Goal: Task Accomplishment & Management: Use online tool/utility

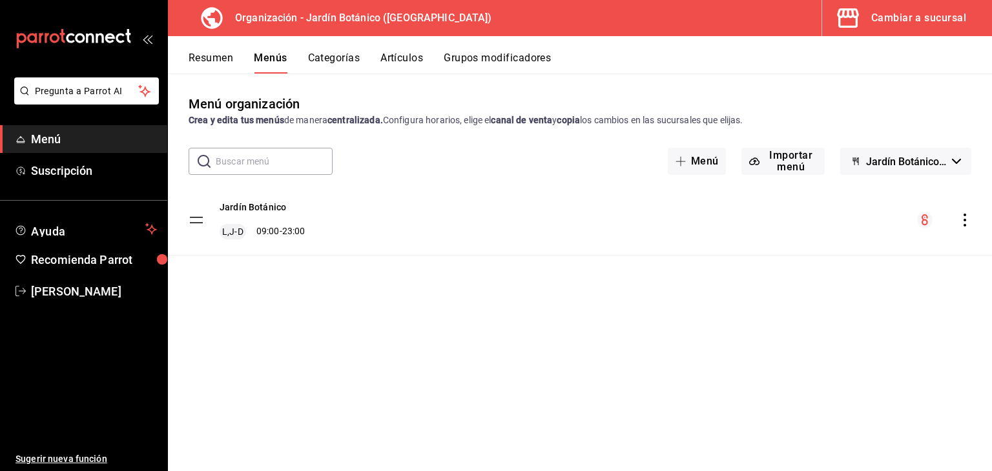
click at [411, 57] on button "Artículos" at bounding box center [401, 63] width 43 height 22
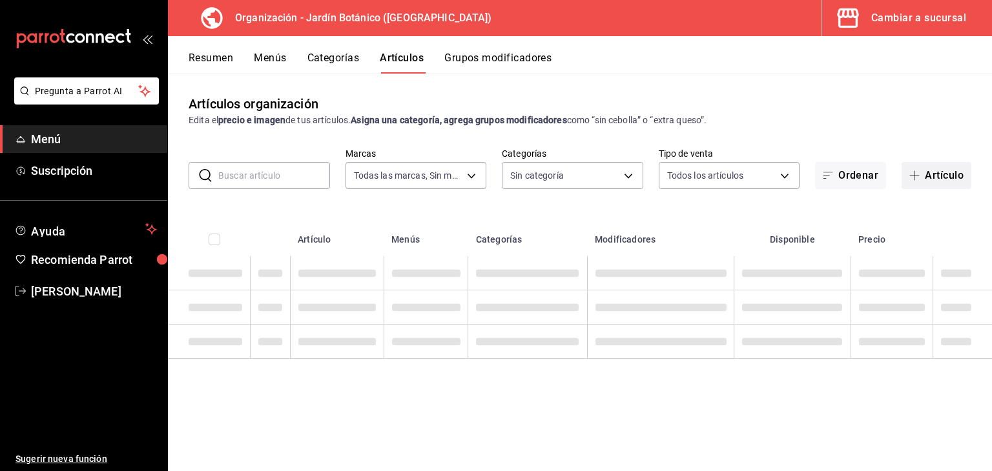
type input "6d1b2986-5c25-4092-89b6-089a59526a2d"
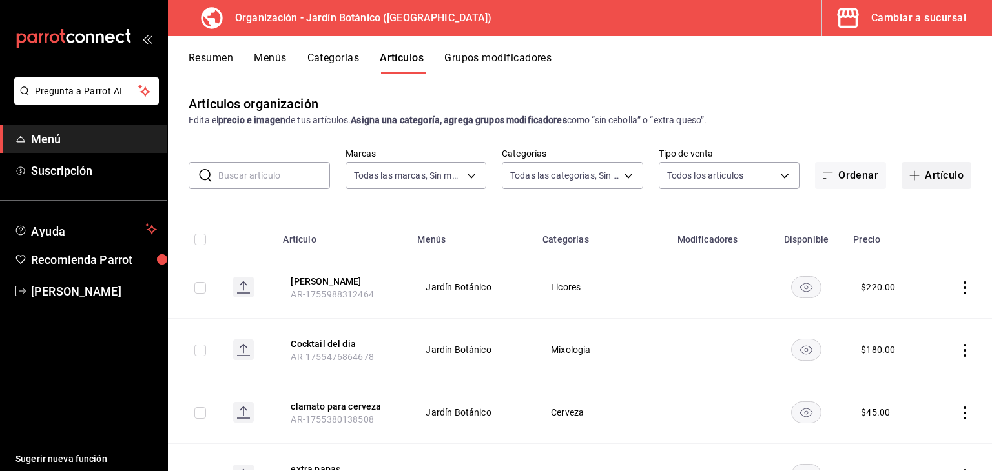
type input "8321d78d-ca8a-4614-a04c-f53c811f7722,4b96edc6-7cc0-4c56-ac22-35b78c4b3f72,ff85e…"
click at [918, 176] on button "Artículo" at bounding box center [936, 175] width 70 height 27
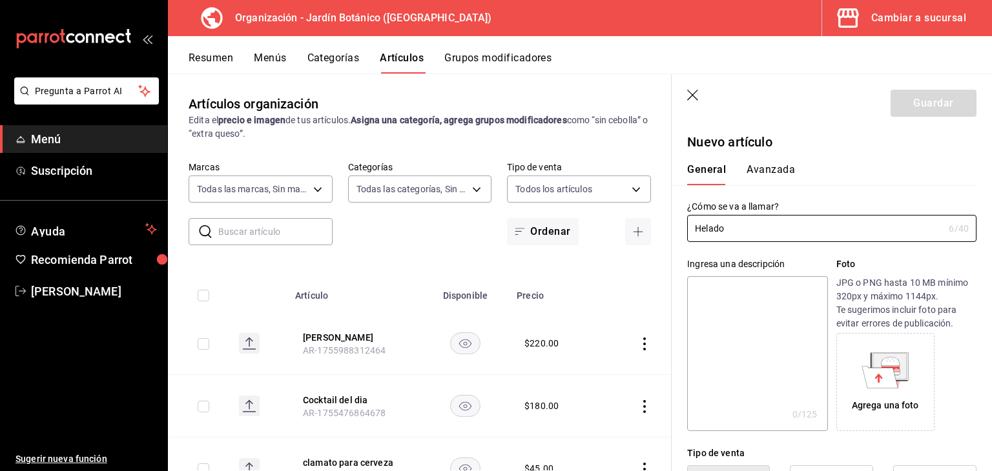
type input "Helado"
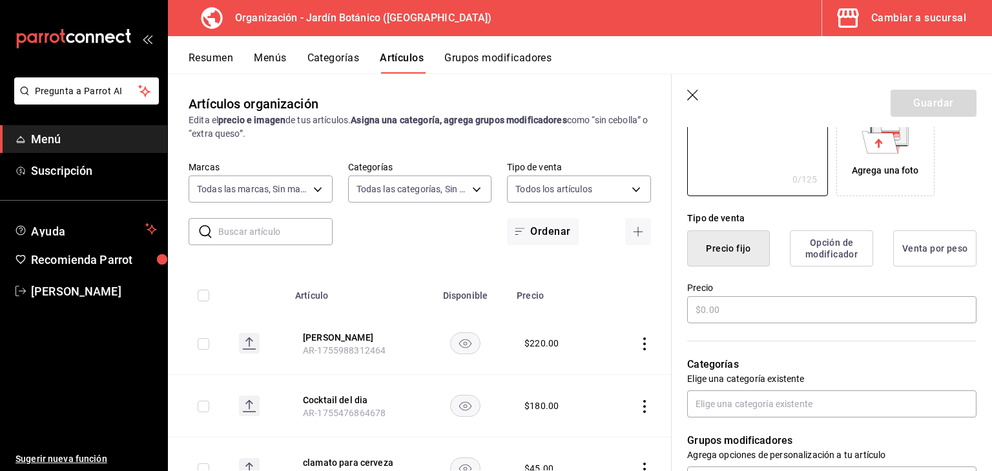
scroll to position [258, 0]
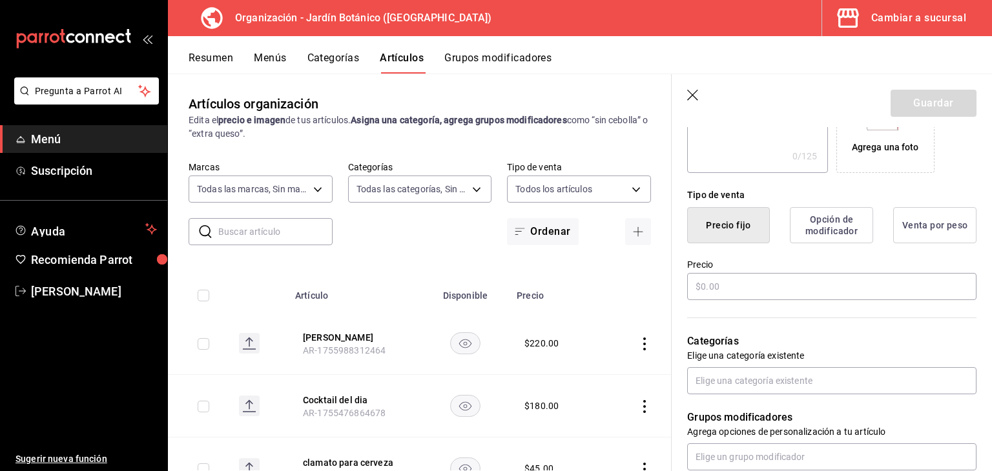
click at [725, 240] on button "Precio fijo" at bounding box center [728, 225] width 83 height 36
click at [728, 280] on input "text" at bounding box center [831, 286] width 289 height 27
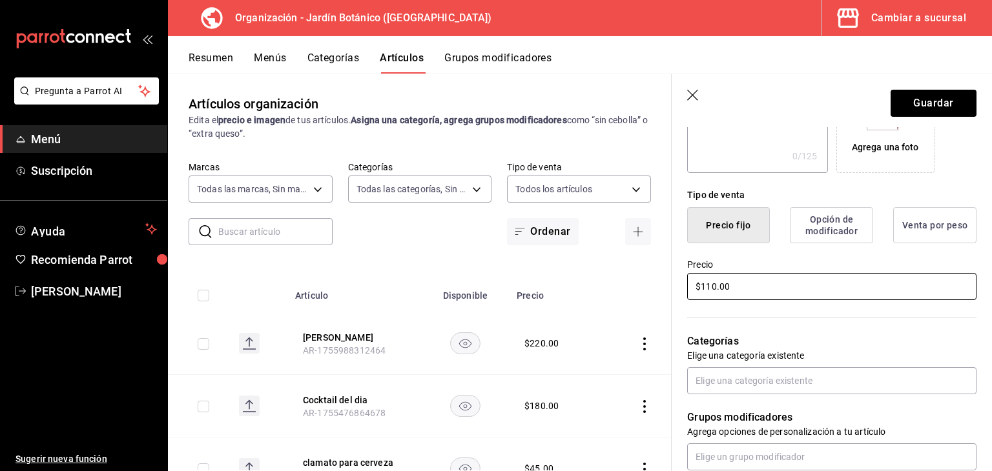
scroll to position [323, 0]
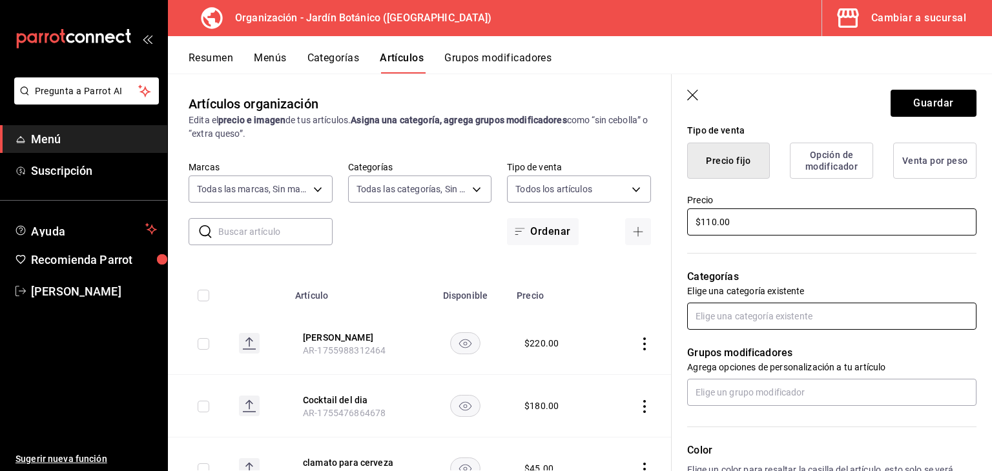
type input "$110.00"
click at [767, 310] on input "text" at bounding box center [831, 316] width 289 height 27
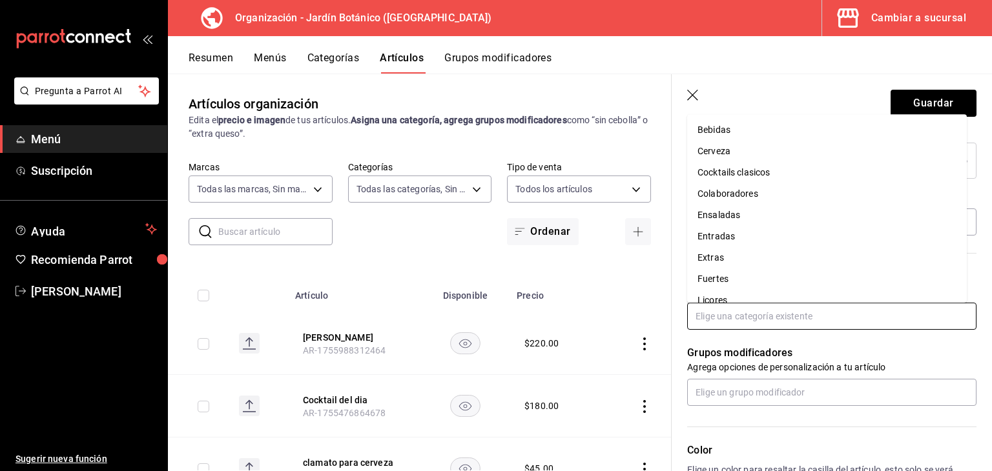
scroll to position [141, 0]
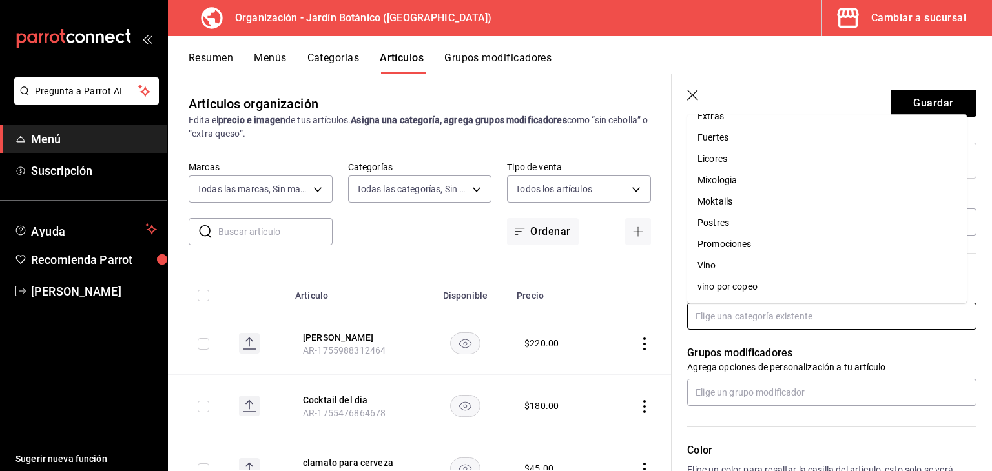
click at [725, 223] on li "Postres" at bounding box center [827, 222] width 280 height 21
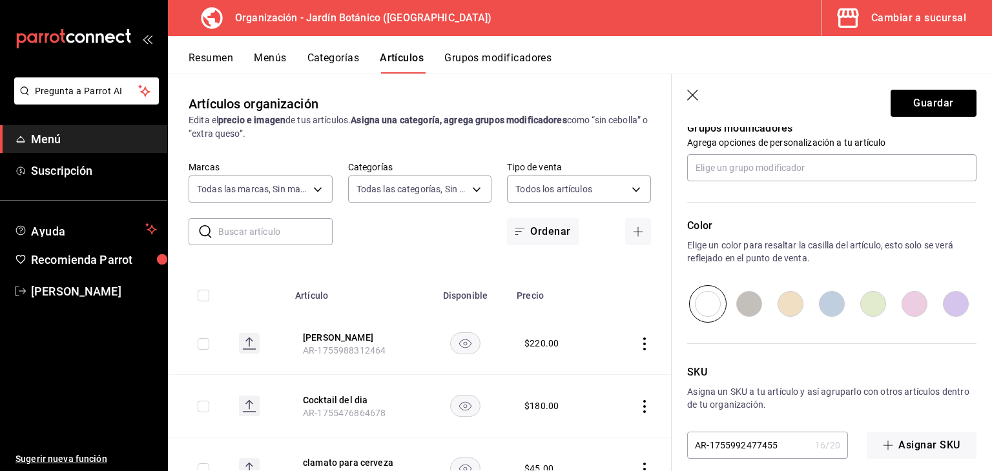
scroll to position [603, 0]
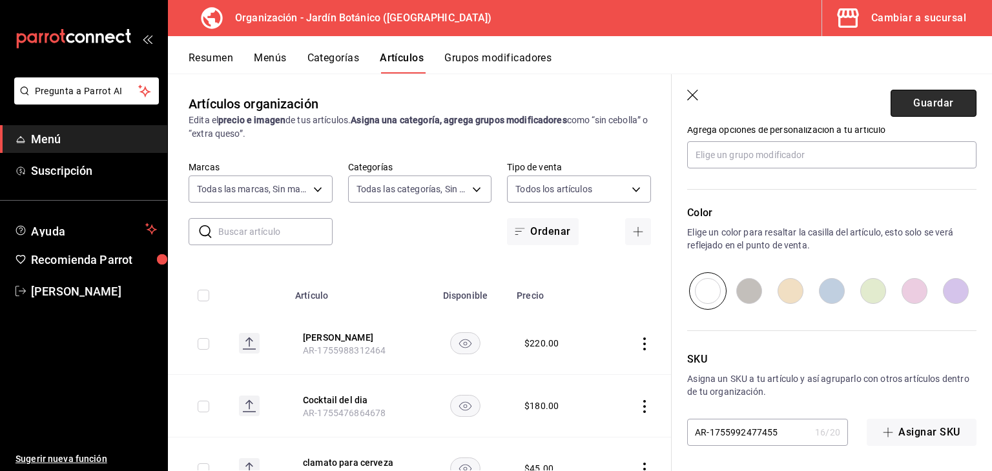
click at [932, 110] on button "Guardar" at bounding box center [933, 103] width 86 height 27
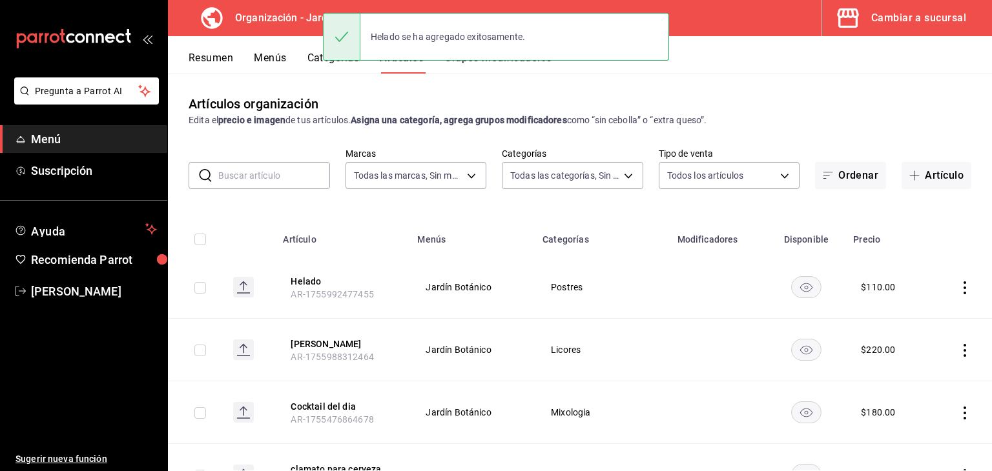
click at [284, 60] on button "Menús" at bounding box center [270, 63] width 32 height 22
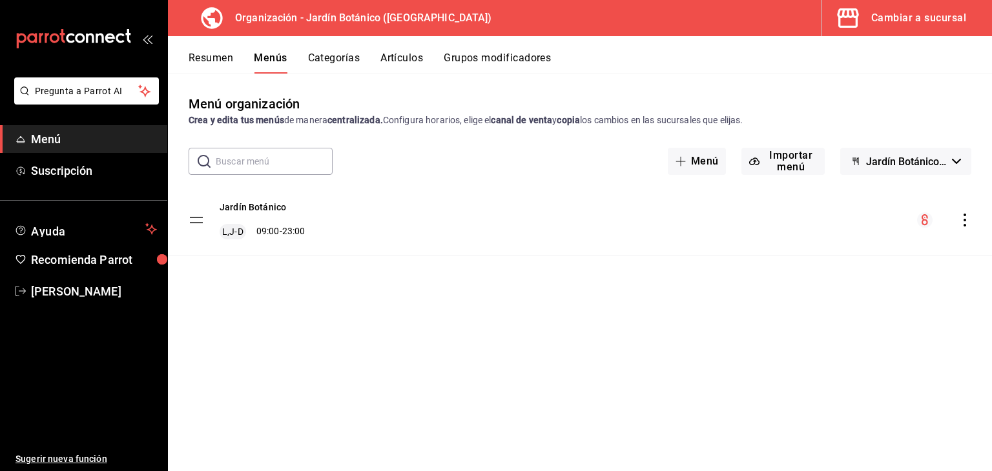
click at [965, 223] on icon "actions" at bounding box center [964, 220] width 13 height 13
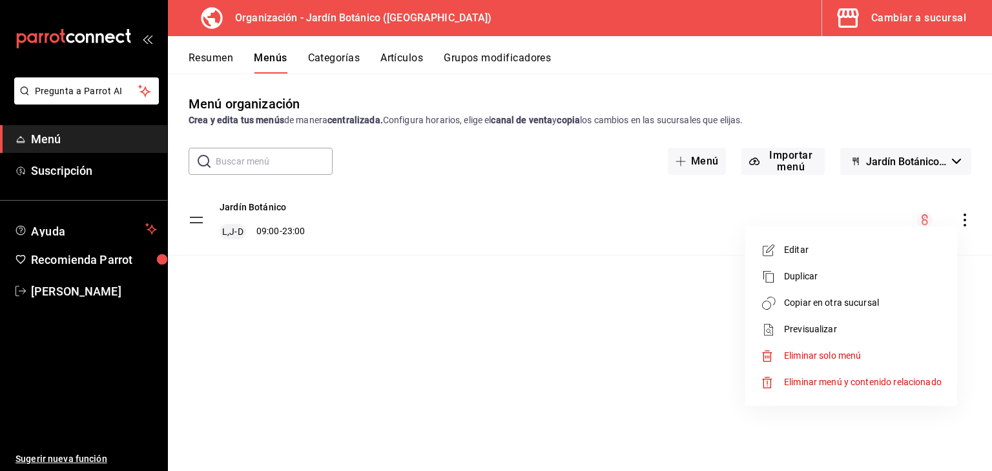
click at [821, 304] on span "Copiar en otra sucursal" at bounding box center [863, 303] width 158 height 14
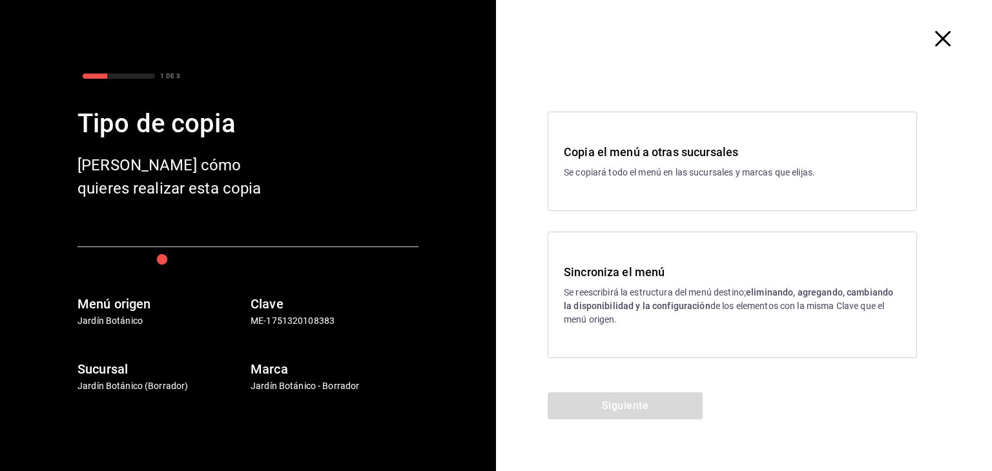
click at [703, 292] on p "Se reescribirá la estructura del menú destino; eliminando, agregando, cambiando…" at bounding box center [732, 306] width 337 height 41
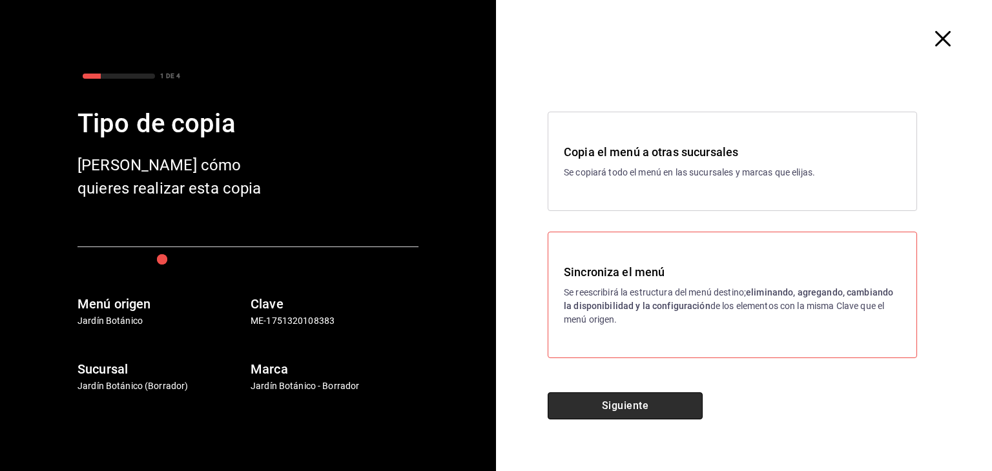
click at [650, 395] on button "Siguiente" at bounding box center [625, 406] width 155 height 27
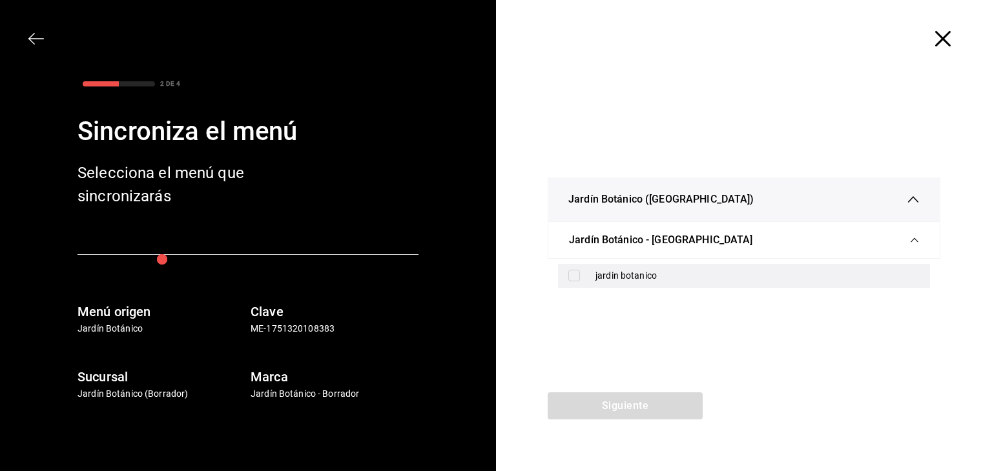
click at [571, 279] on input "checkbox" at bounding box center [574, 276] width 12 height 12
checkbox input "true"
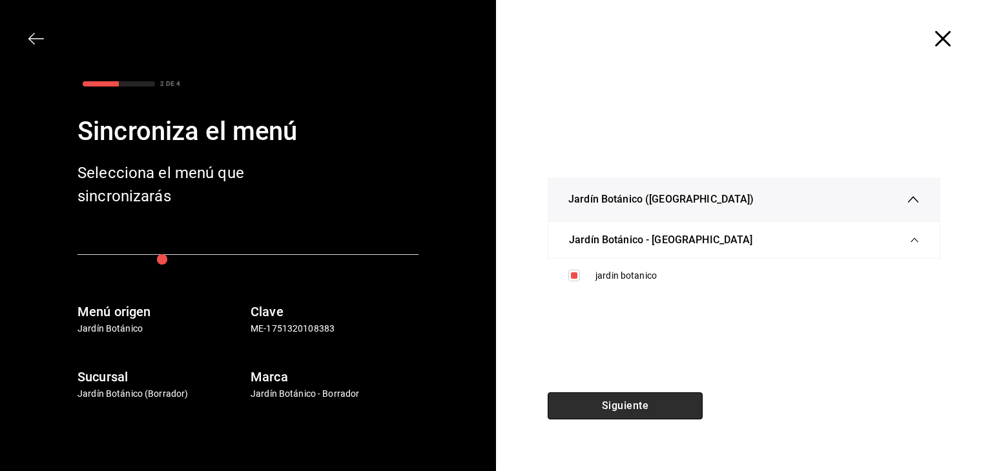
click at [604, 394] on button "Siguiente" at bounding box center [625, 406] width 155 height 27
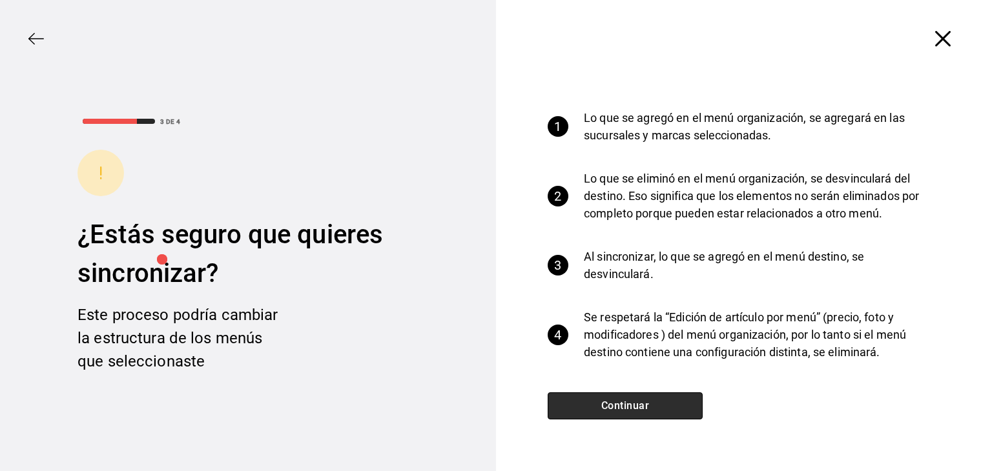
click at [601, 409] on button "Continuar" at bounding box center [625, 406] width 155 height 27
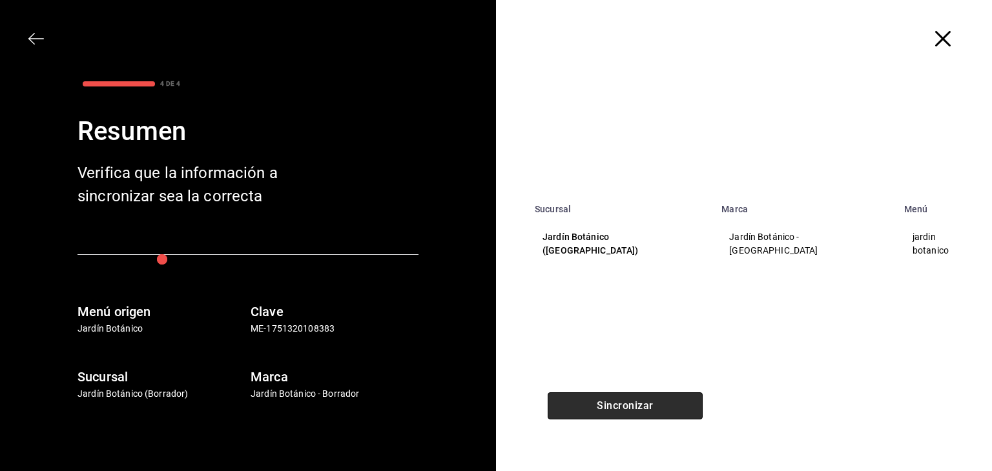
click at [601, 409] on button "Sincronizar" at bounding box center [625, 406] width 155 height 27
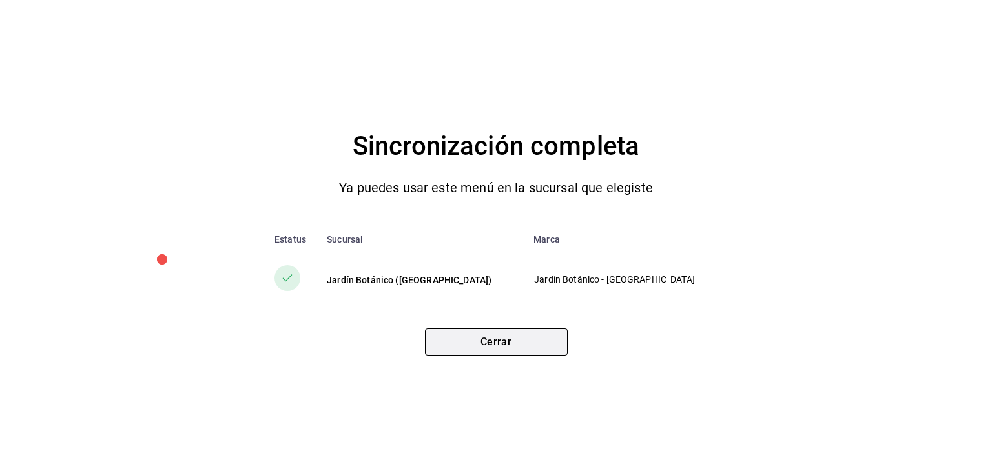
click at [507, 336] on button "Cerrar" at bounding box center [496, 342] width 143 height 27
